Goal: Information Seeking & Learning: Learn about a topic

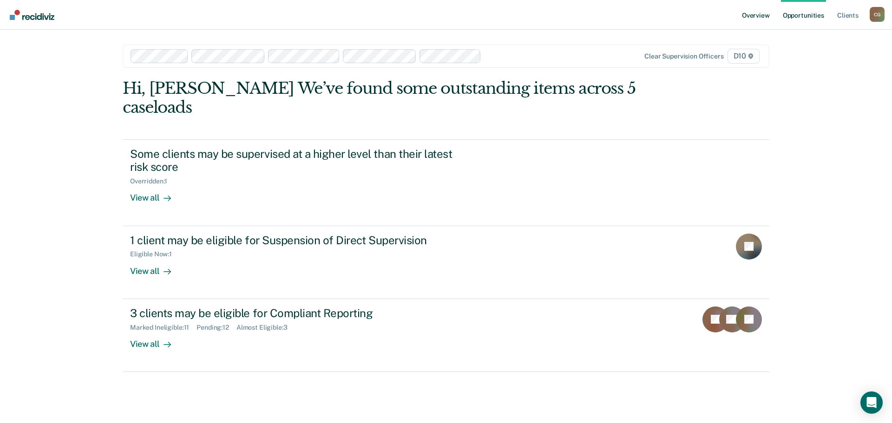
click at [755, 16] on link "Overview" at bounding box center [756, 15] width 32 height 30
